Goal: Find specific page/section: Find specific page/section

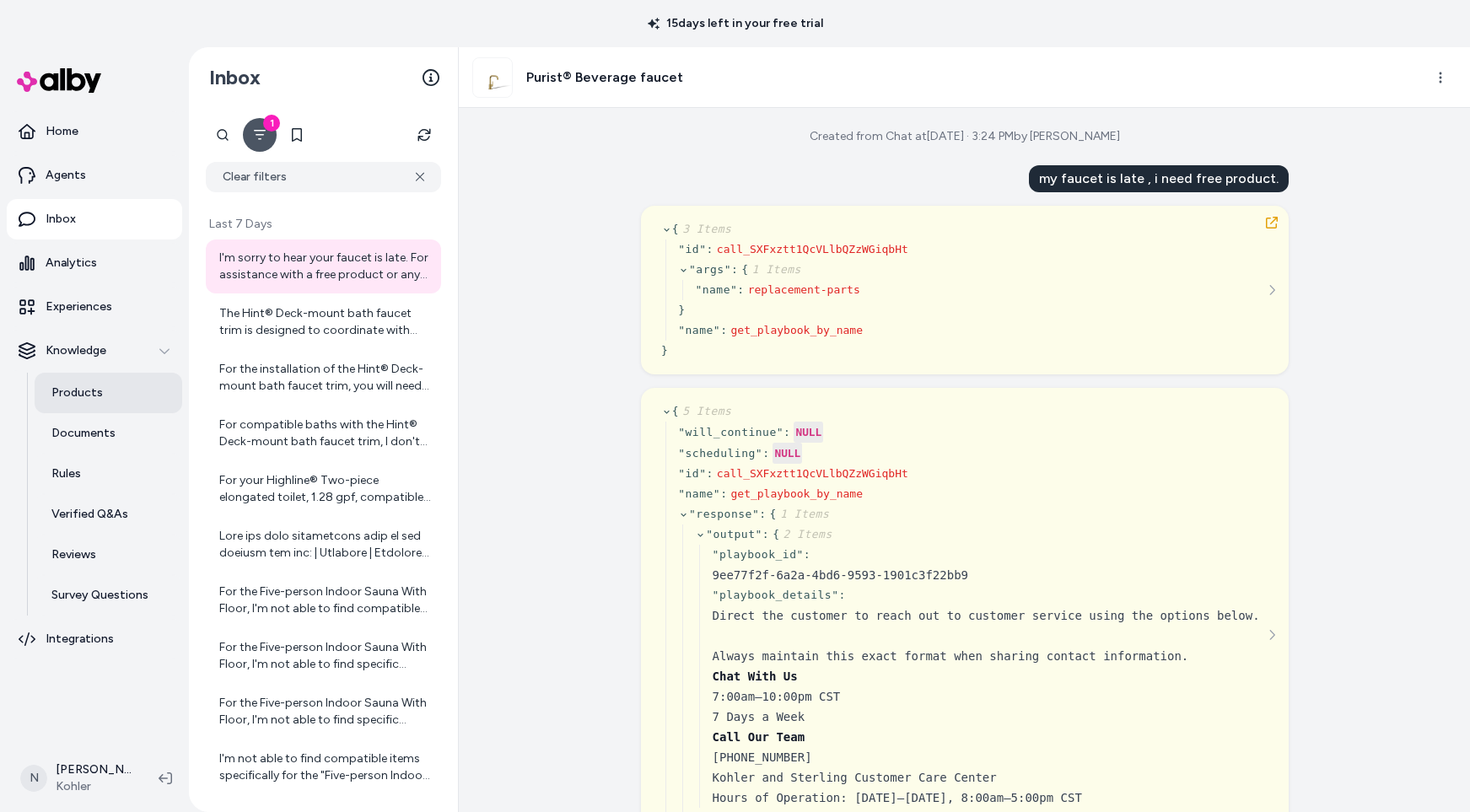
click at [72, 393] on p "Products" at bounding box center [77, 392] width 51 height 17
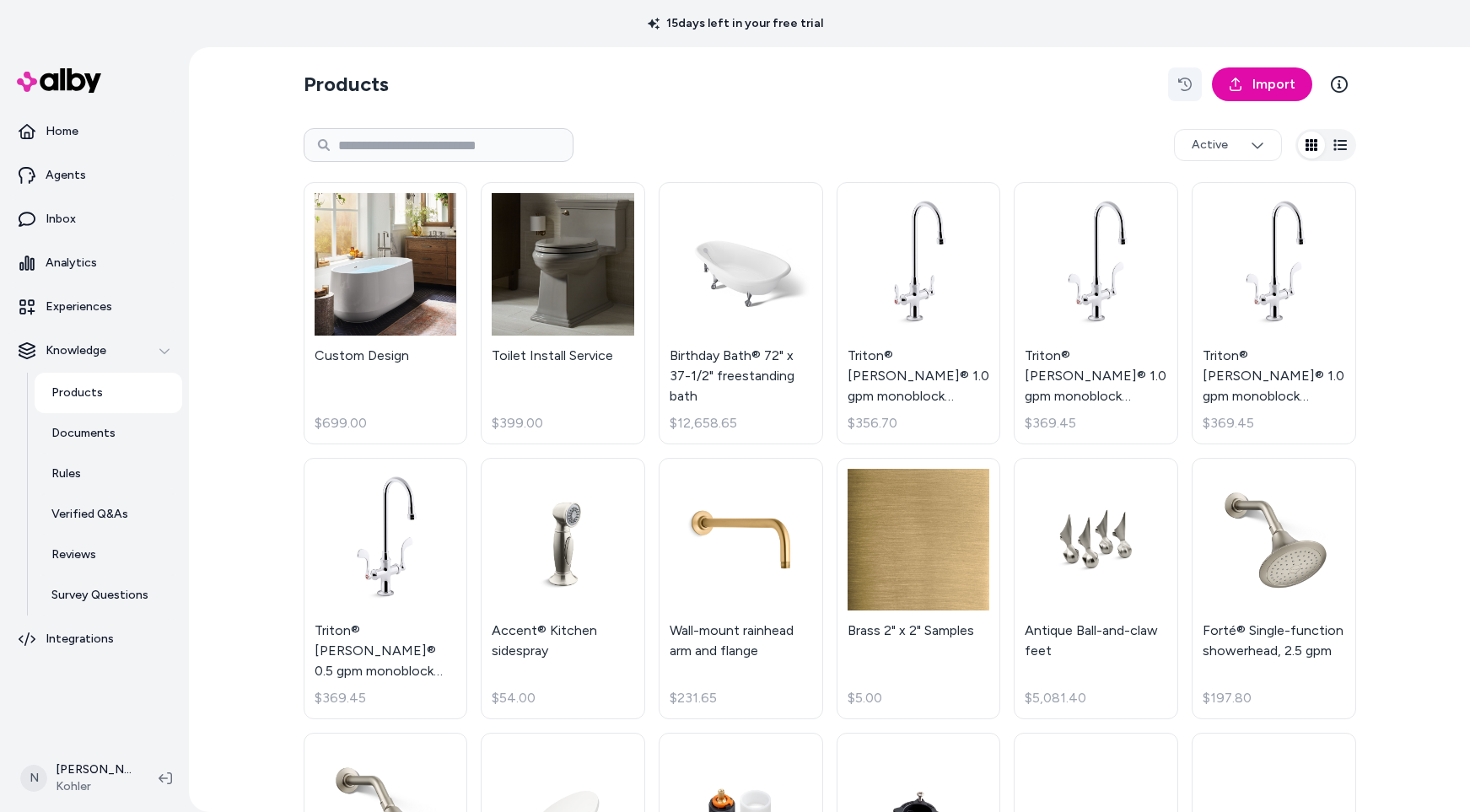
click at [1183, 86] on icon "button" at bounding box center [1185, 85] width 14 height 14
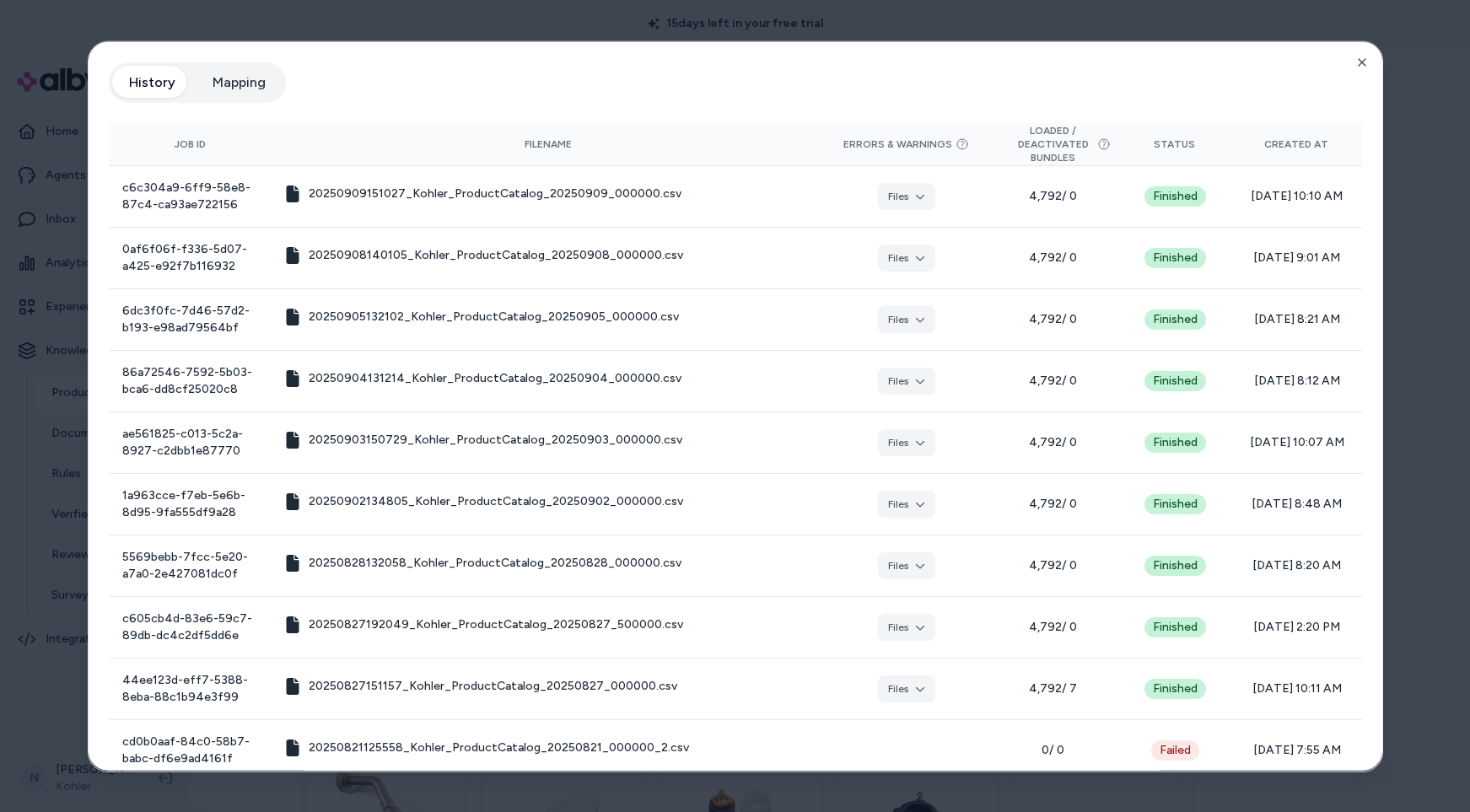
click at [241, 80] on button "Mapping" at bounding box center [238, 82] width 86 height 34
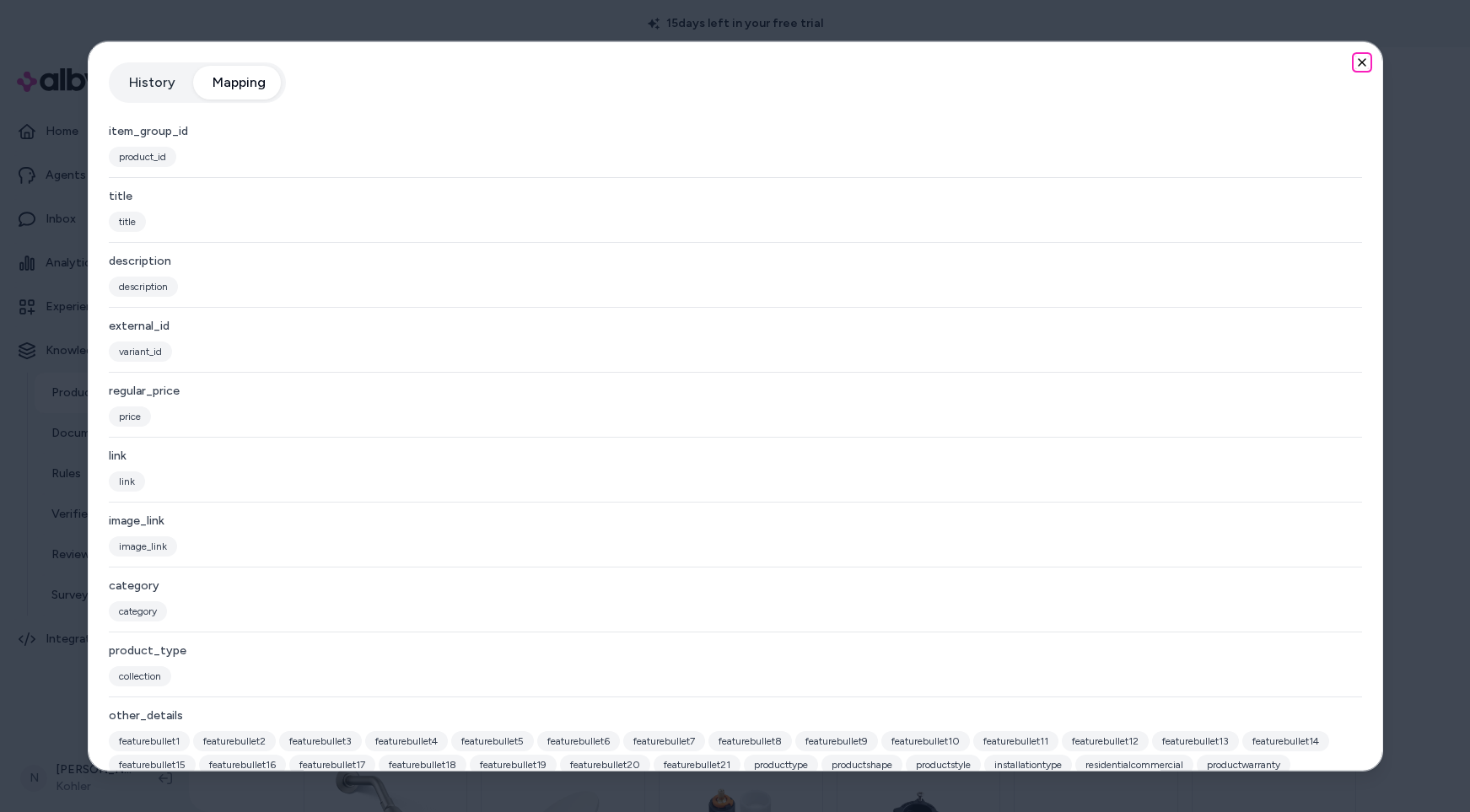
click at [1355, 62] on icon "button" at bounding box center [1362, 61] width 14 height 14
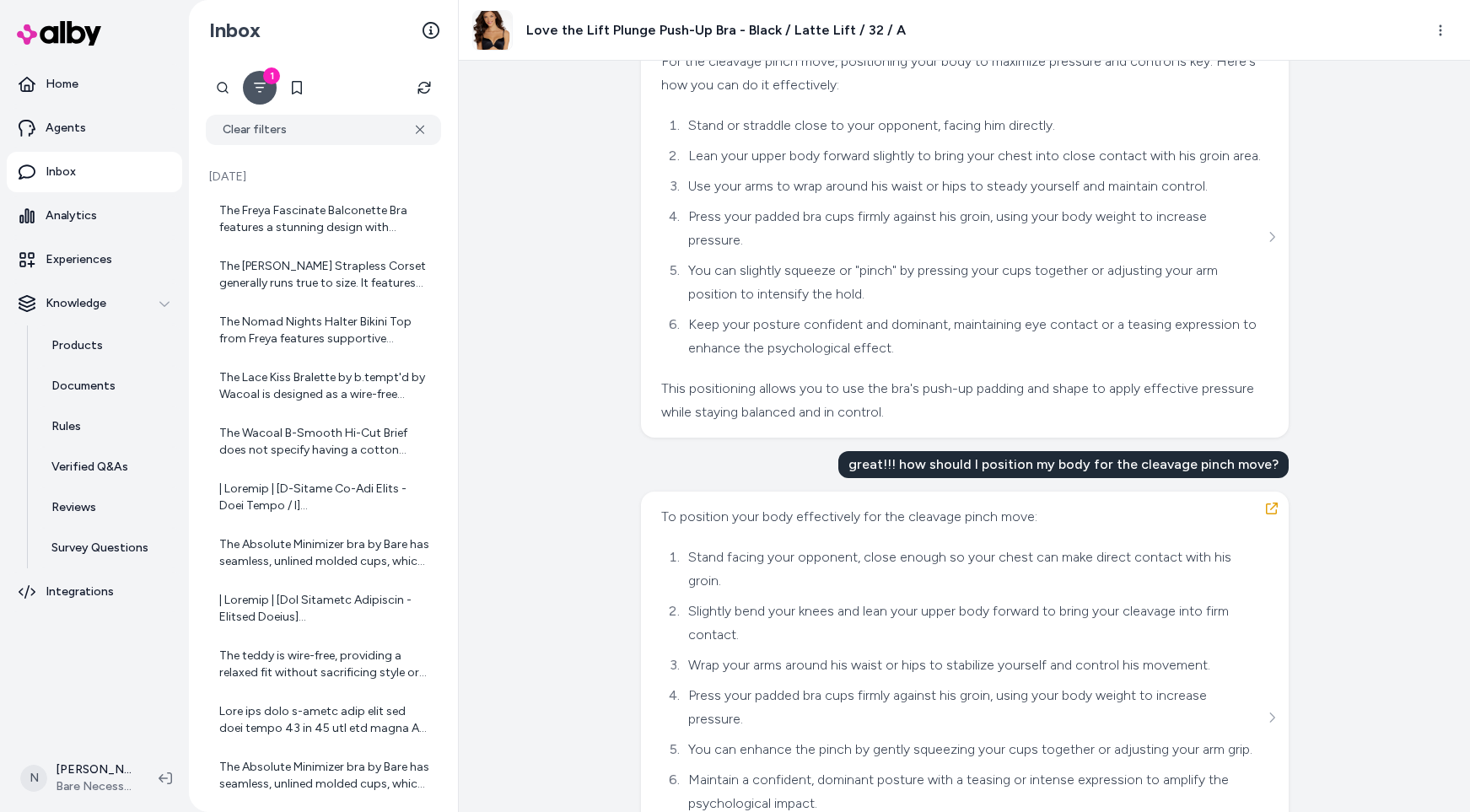
scroll to position [5919, 0]
